Goal: Information Seeking & Learning: Learn about a topic

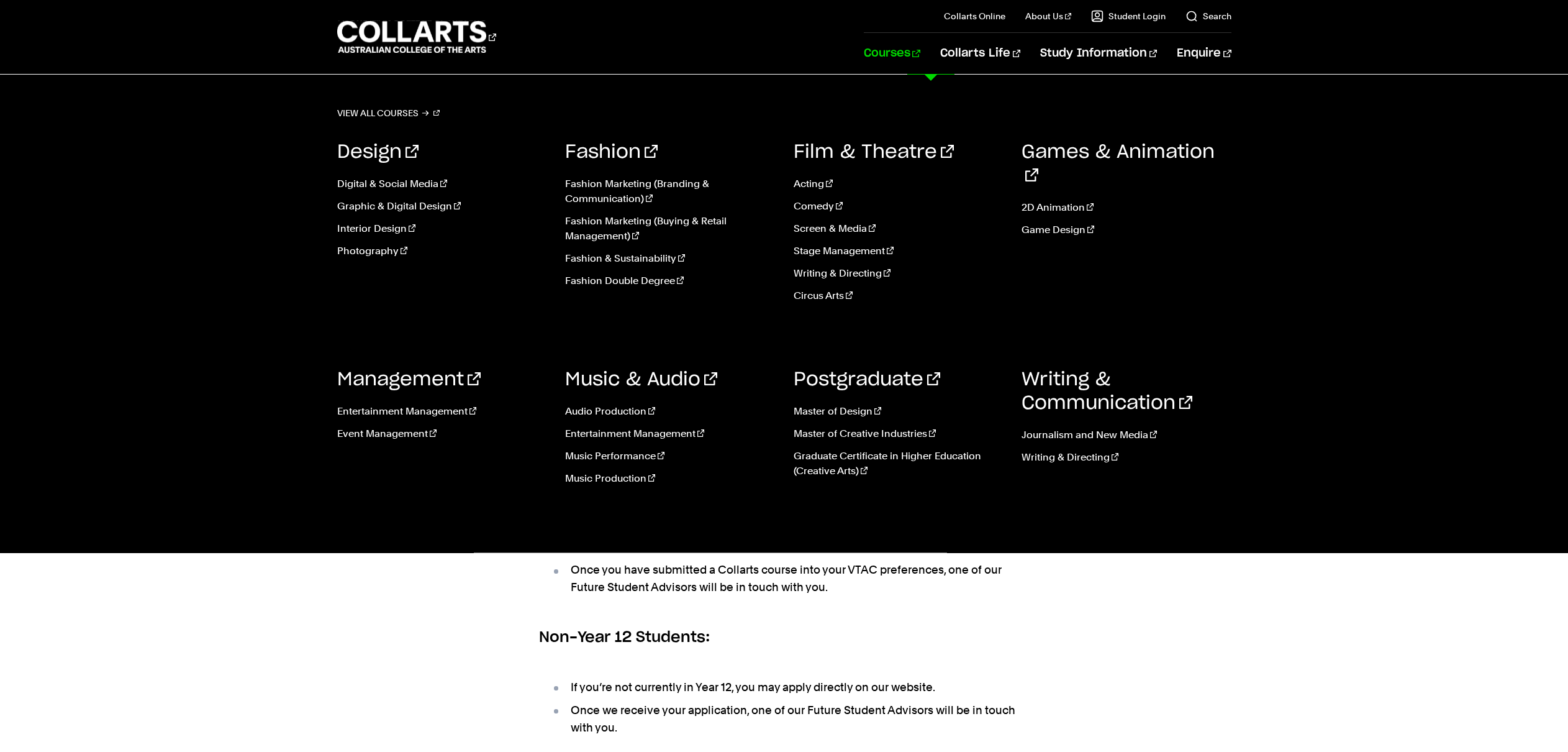
click at [622, 463] on ul "Audio Production Entertainment Management Music Performance Music Production" at bounding box center [670, 448] width 210 height 109
click at [623, 461] on link "Music Performance" at bounding box center [670, 455] width 210 height 15
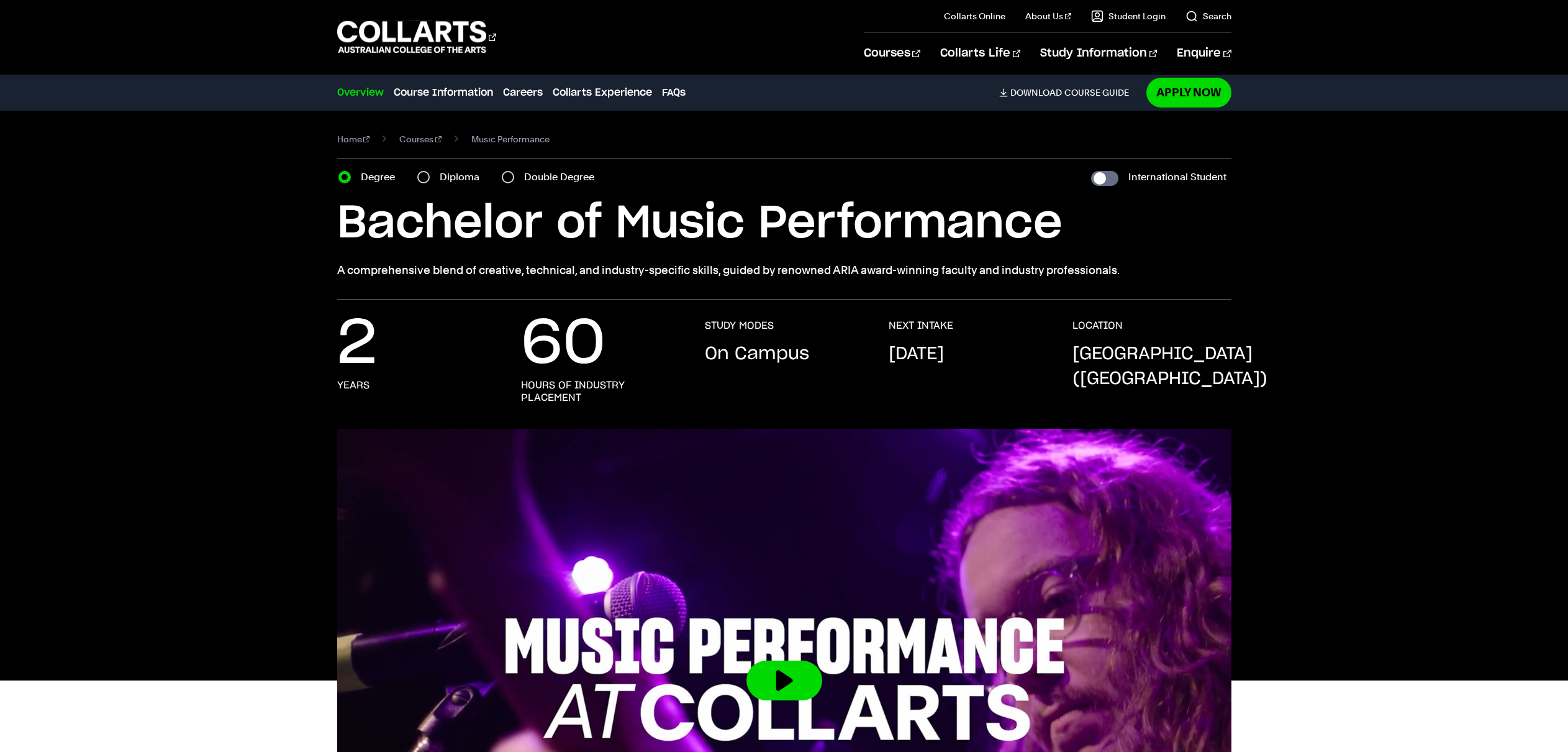
drag, startPoint x: 328, startPoint y: 269, endPoint x: 1093, endPoint y: 282, distance: 765.1
click at [1093, 282] on div "Home Courses Music Performance Course variant Degree Diploma Double Degree Inte…" at bounding box center [784, 205] width 1161 height 189
copy p "A comprehensive blend of creative, technical, and industry-specific skills, gui…"
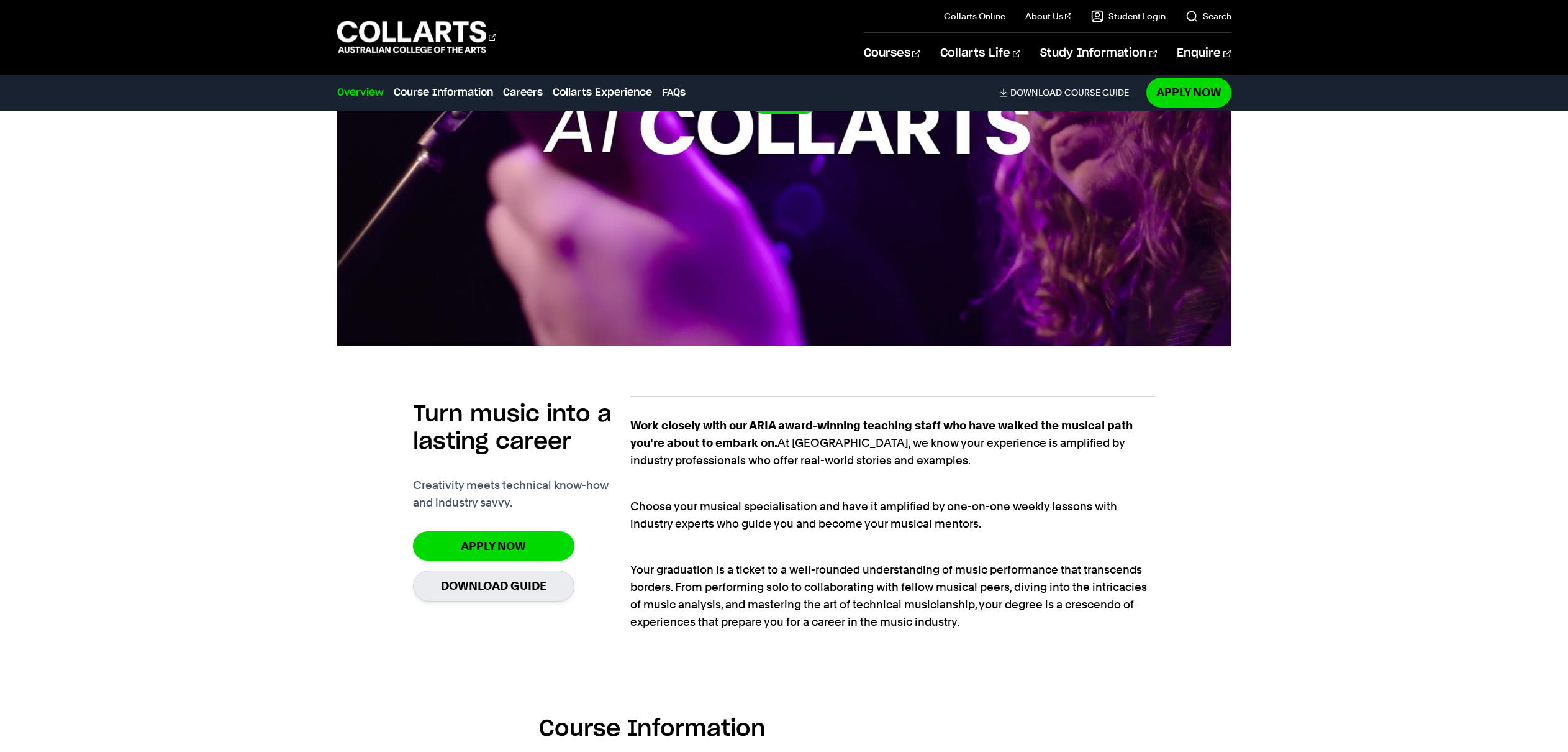
scroll to position [664, 0]
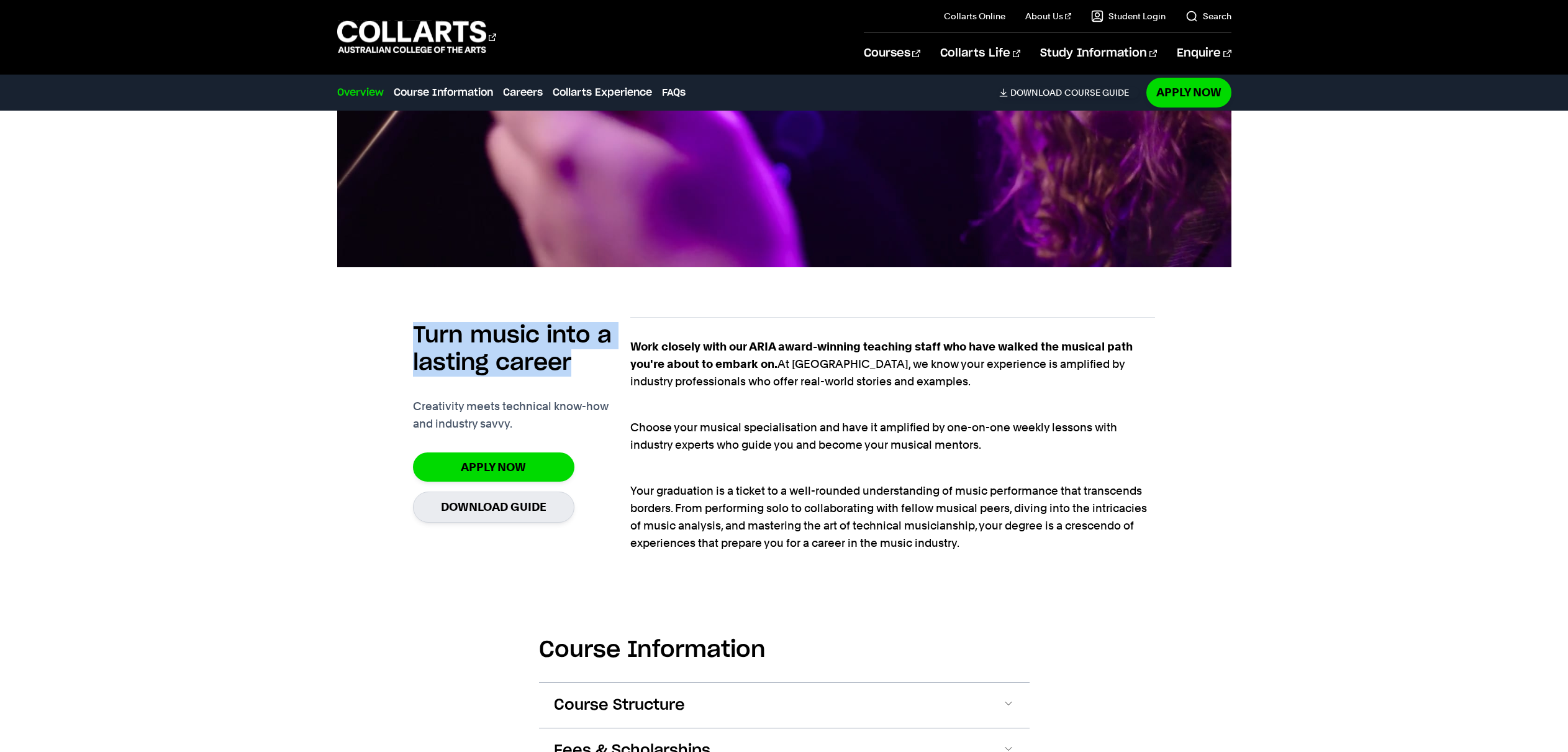
drag, startPoint x: 481, startPoint y: 359, endPoint x: 394, endPoint y: 344, distance: 88.3
click at [393, 344] on div "Turn music into a lasting career Creativity meets technical know-how and indust…" at bounding box center [784, 438] width 894 height 281
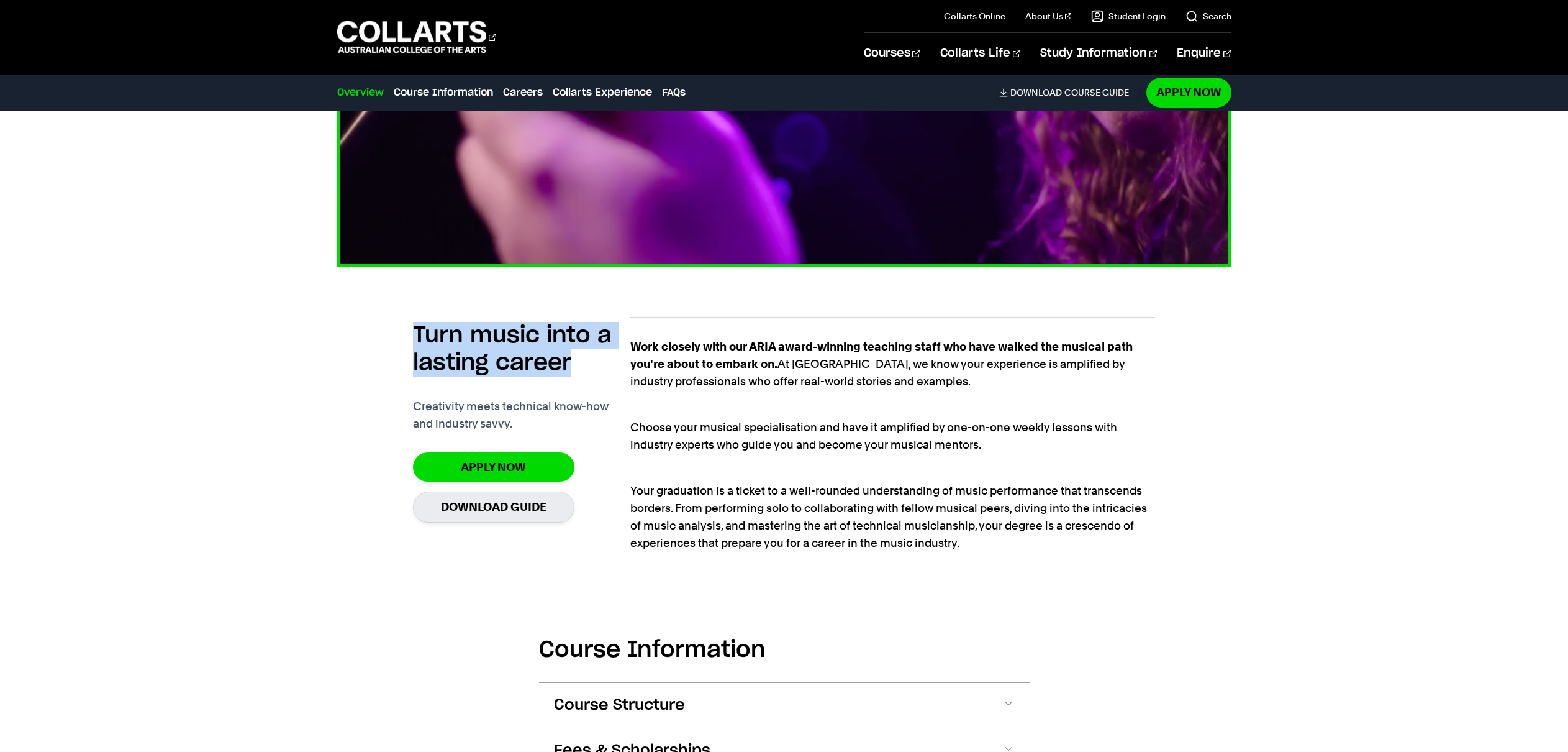
copy h2 "Turn music into a lasting career"
click at [354, 263] on img at bounding box center [784, 16] width 984 height 554
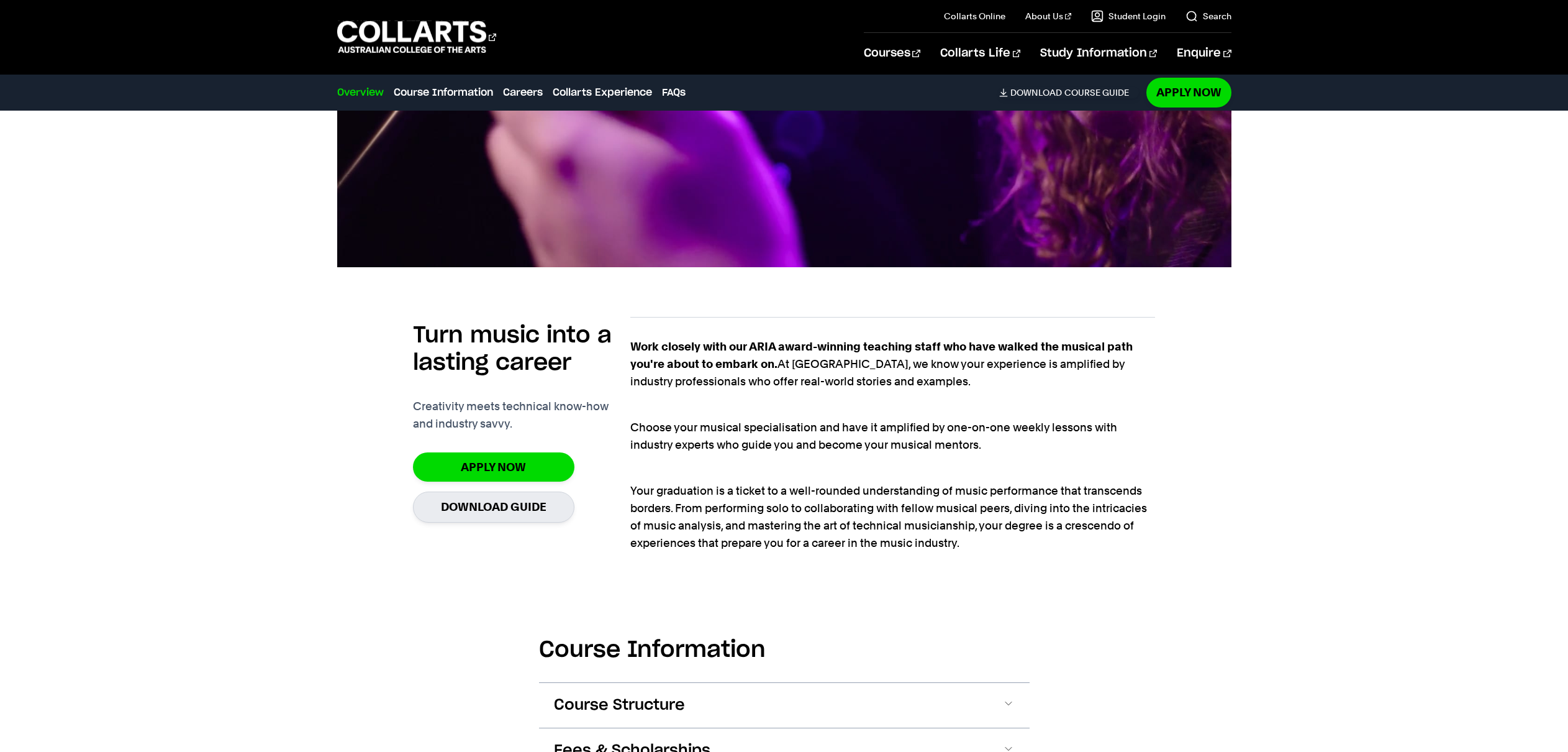
click at [698, 336] on div "Work closely with our ARIA award-winning teaching staff who have walked the mus…" at bounding box center [892, 437] width 525 height 241
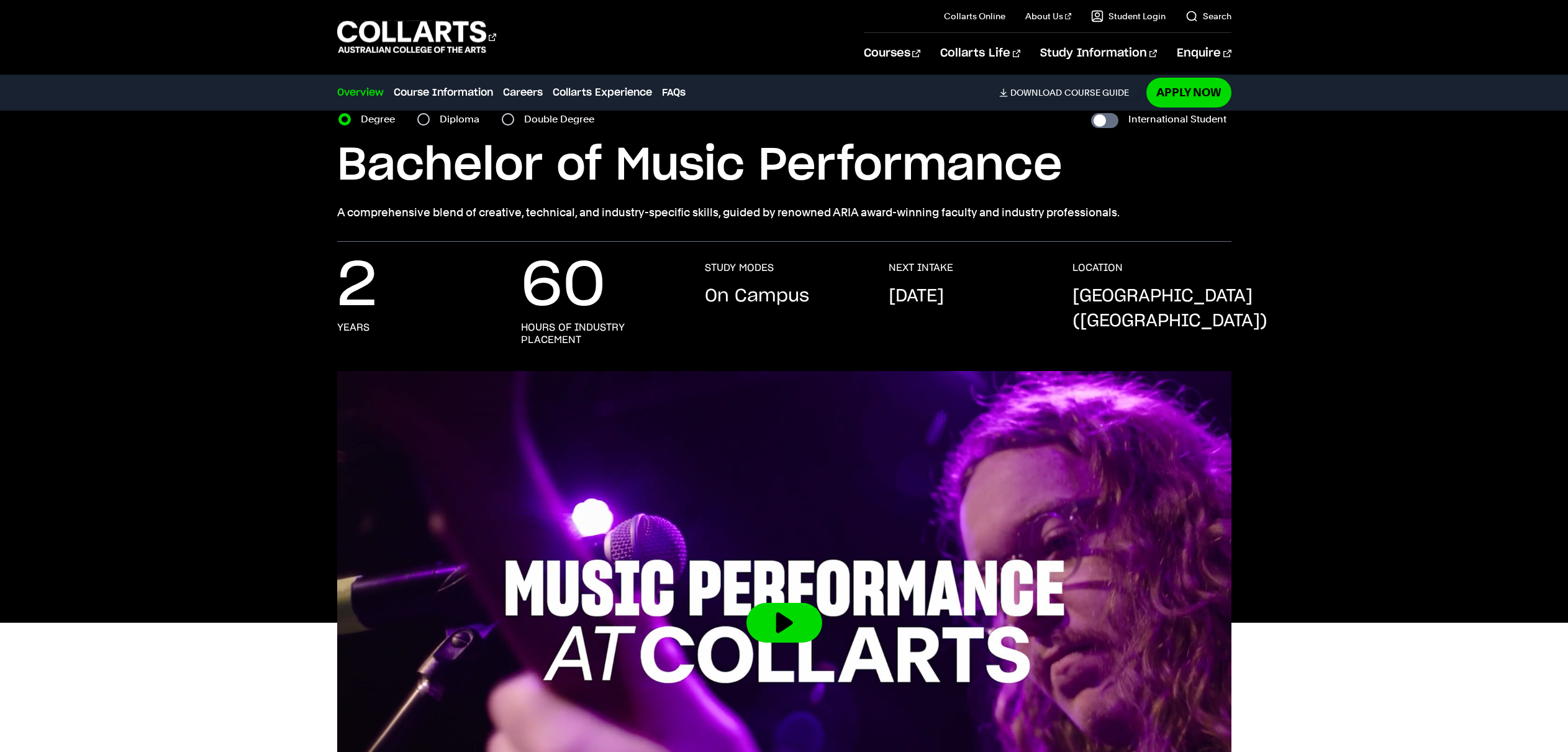
scroll to position [0, 0]
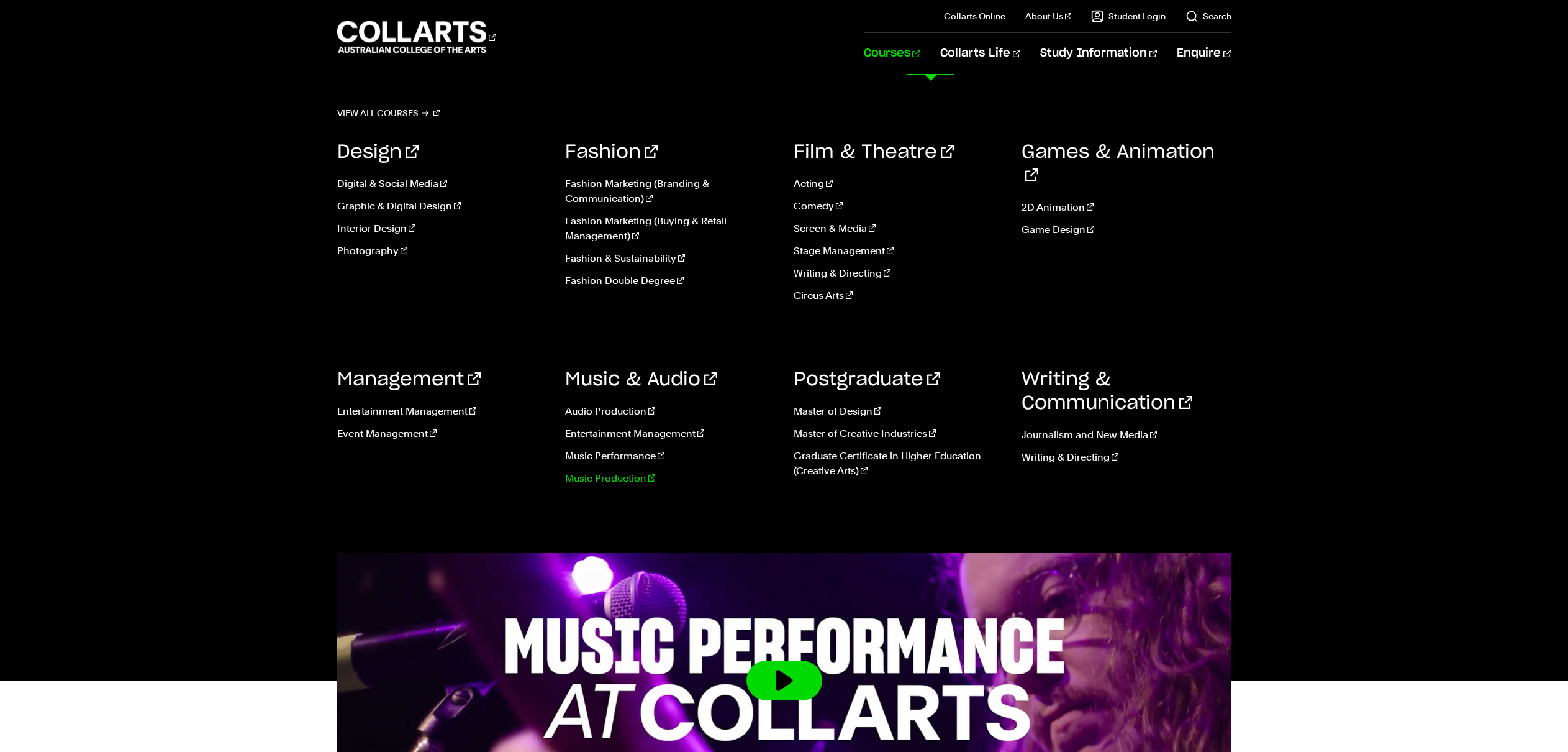
click at [629, 480] on link "Music Production" at bounding box center [670, 478] width 210 height 15
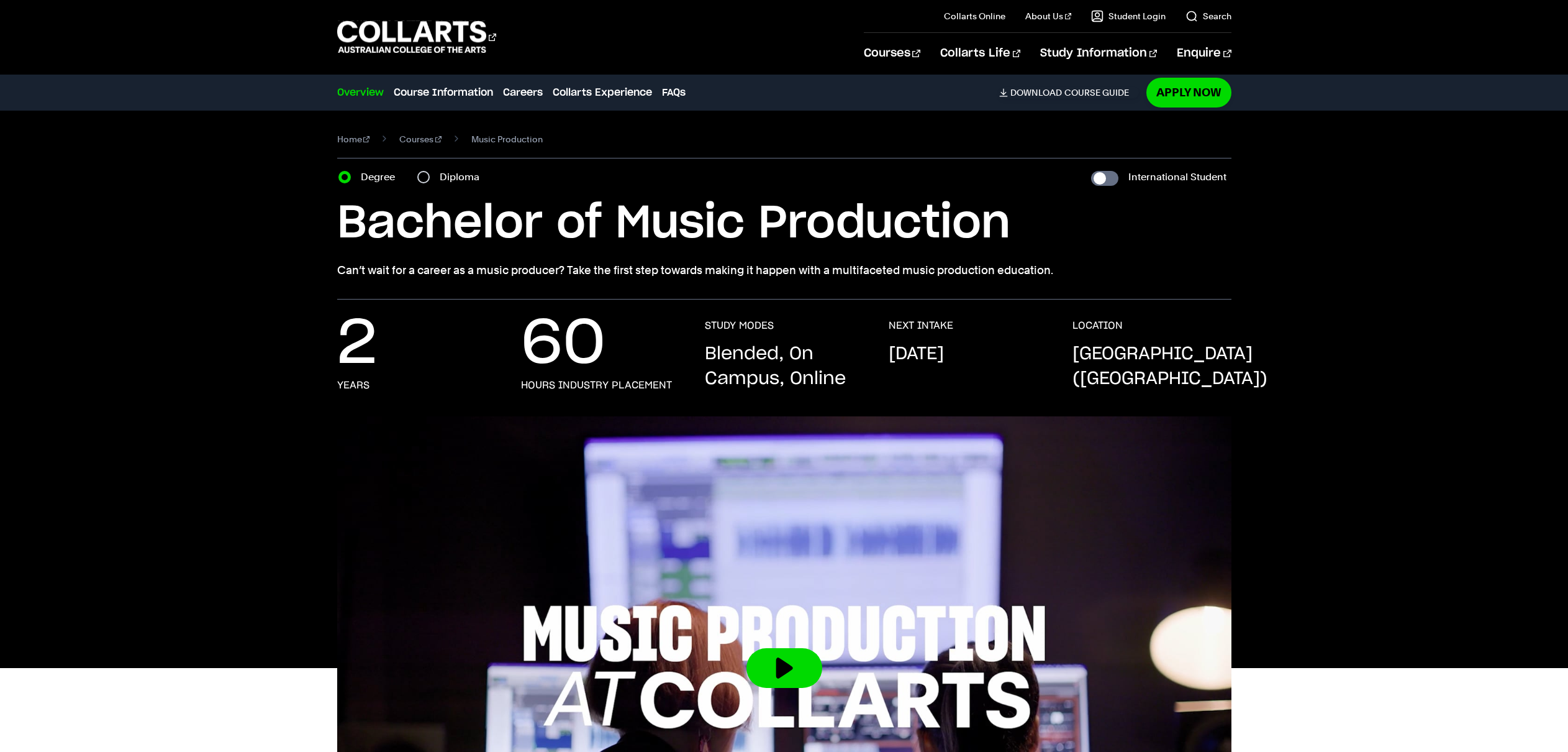
drag, startPoint x: 826, startPoint y: 267, endPoint x: 318, endPoint y: 273, distance: 508.0
click at [316, 270] on div "Home Courses Music Production Course variant Degree Diploma International Stude…" at bounding box center [784, 205] width 1161 height 189
copy p "Can’t wait for a career as a music producer? Take the first step towards making…"
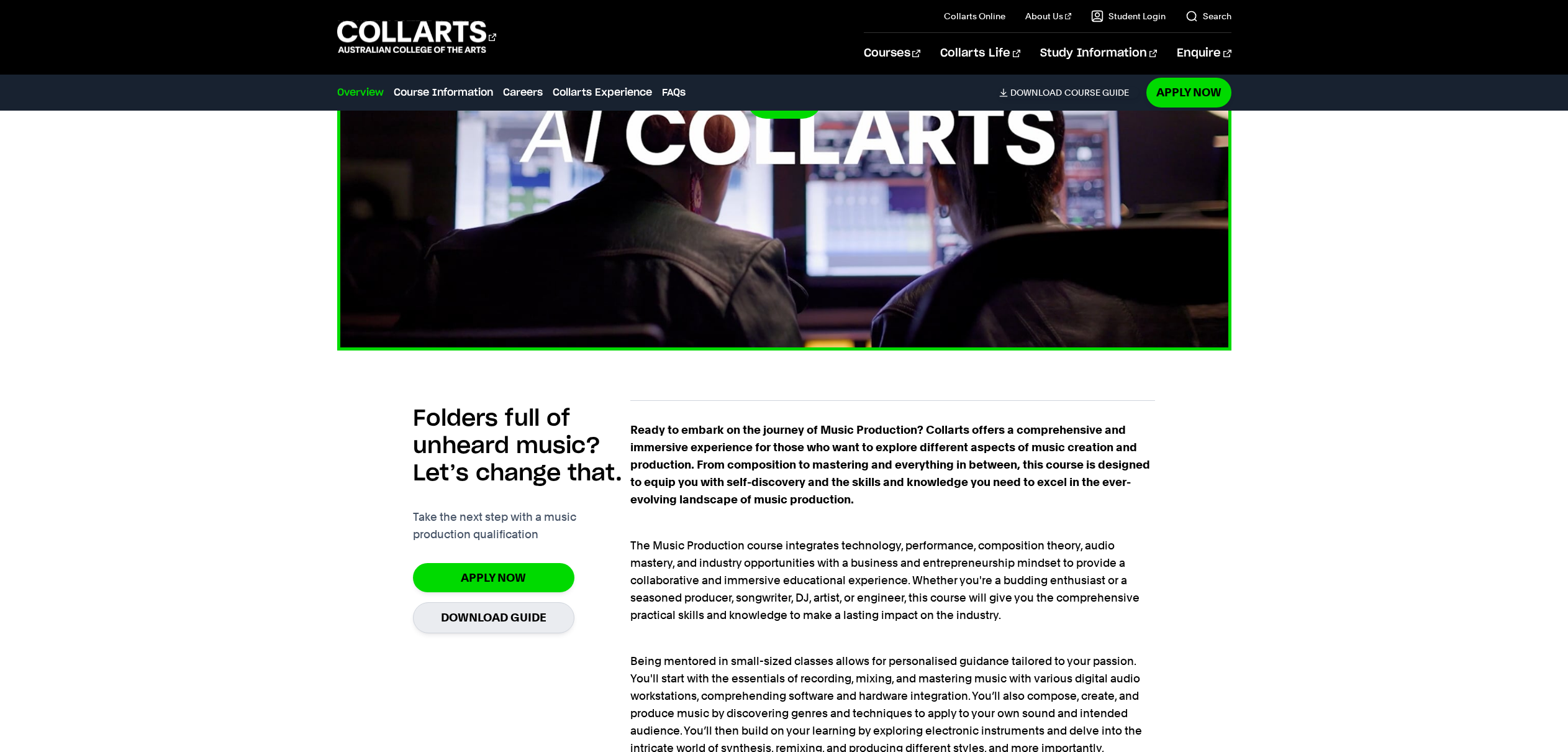
scroll to position [586, 0]
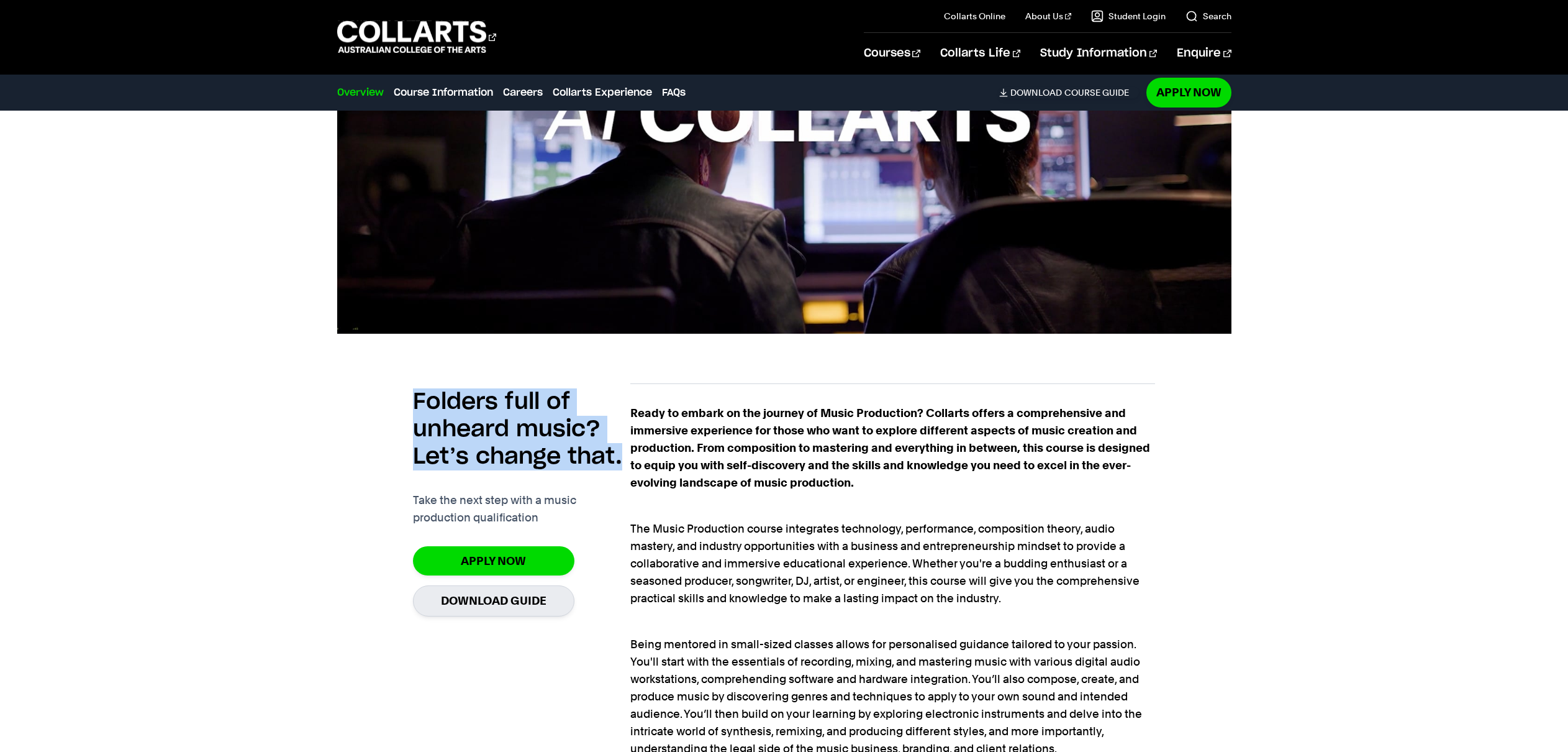
drag, startPoint x: 618, startPoint y: 462, endPoint x: 412, endPoint y: 414, distance: 211.5
click at [413, 414] on h2 "Folders full of unheard music? Let’s change that." at bounding box center [522, 429] width 217 height 82
copy h2 "Folders full of unheard music? Let’s change that."
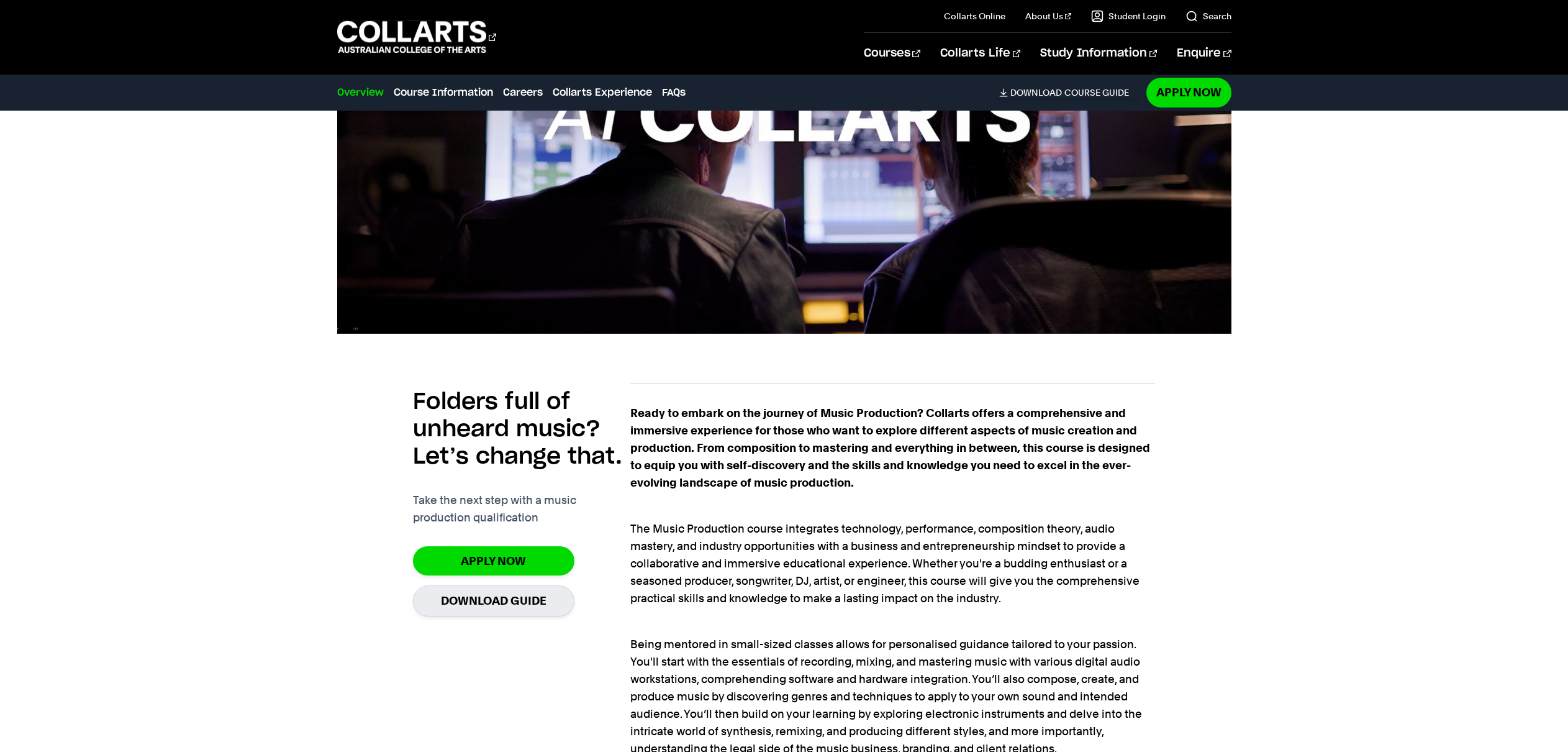
click at [863, 410] on strong "Ready to embark on the journey of Music Production? Collarts offers a comprehen…" at bounding box center [890, 447] width 520 height 83
